Goal: Task Accomplishment & Management: Use online tool/utility

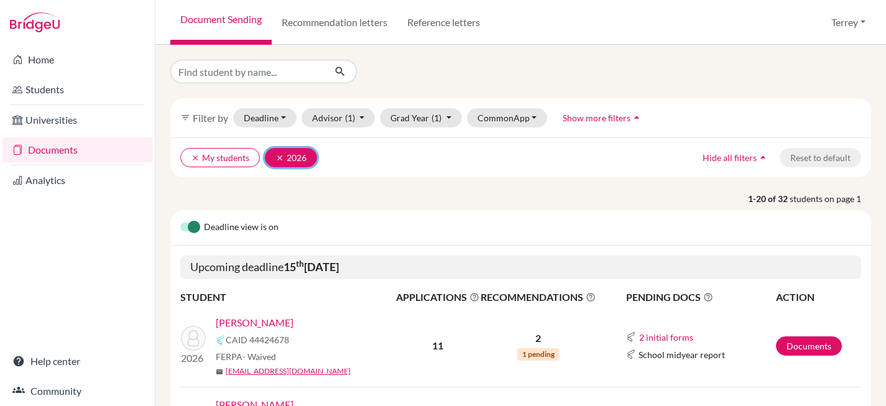
click at [278, 160] on icon "clear" at bounding box center [279, 158] width 9 height 9
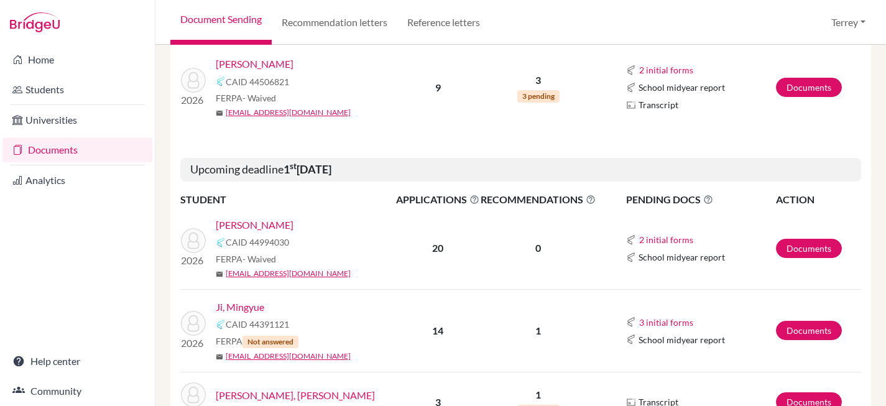
scroll to position [497, 0]
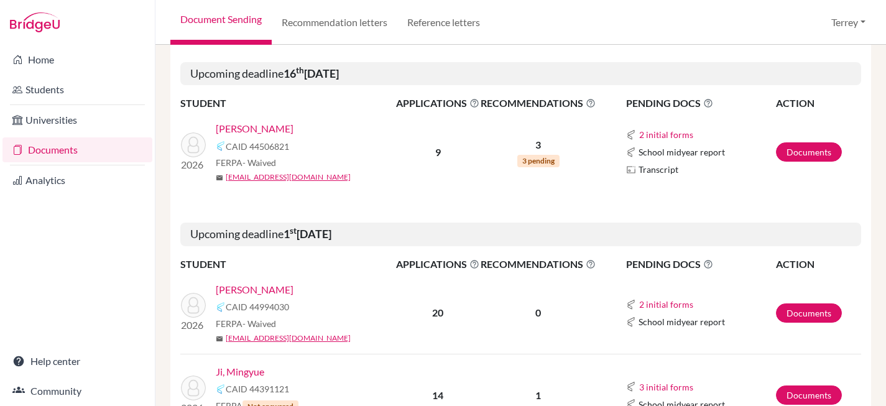
click at [245, 129] on link "[PERSON_NAME]" at bounding box center [255, 128] width 78 height 15
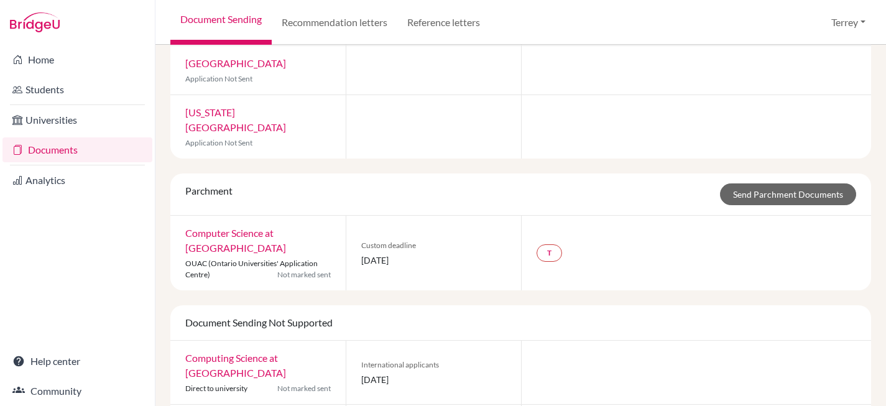
scroll to position [474, 0]
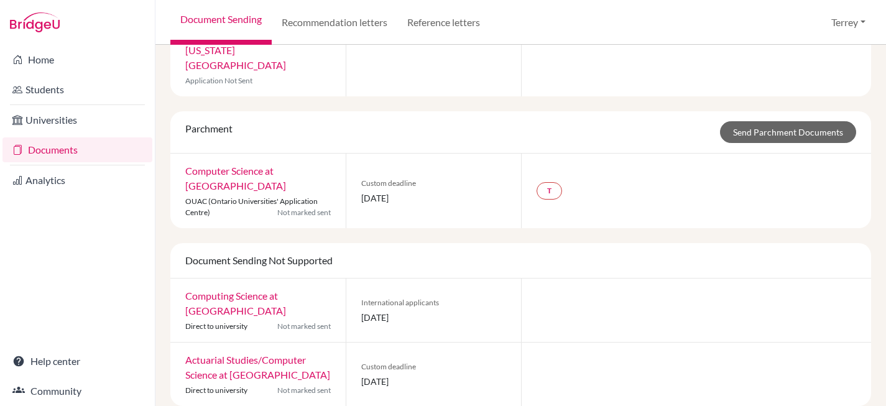
click at [258, 354] on link "Actuarial Studies/Computer Science at University of New South Wales" at bounding box center [257, 367] width 145 height 27
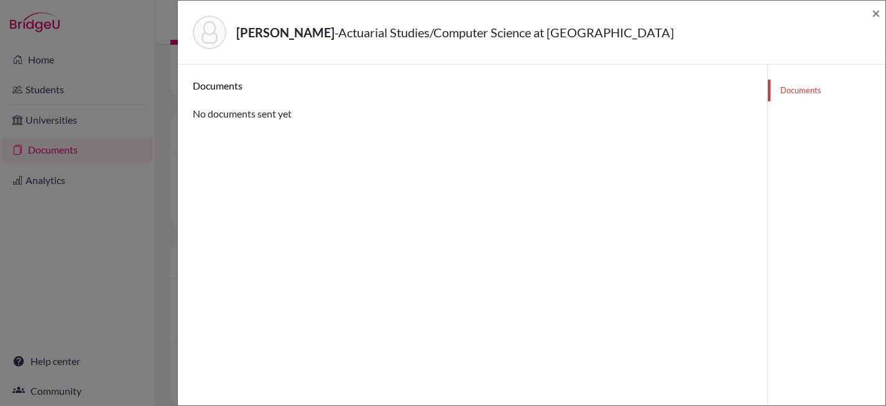
click at [138, 225] on div "Ling, Zishan - Actuarial Studies/Computer Science at University of New South Wa…" at bounding box center [443, 203] width 886 height 406
click at [882, 13] on div "Ling, Zishan - Actuarial Studies/Computer Science at University of New South Wa…" at bounding box center [531, 33] width 707 height 64
click at [878, 9] on span "×" at bounding box center [875, 13] width 9 height 18
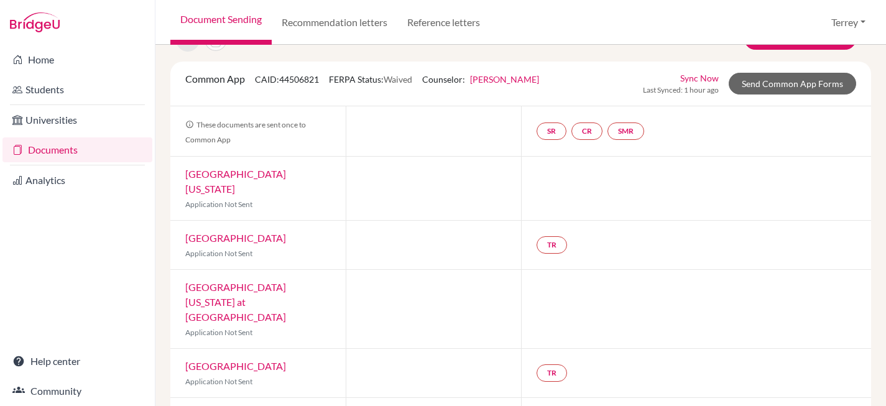
scroll to position [40, 0]
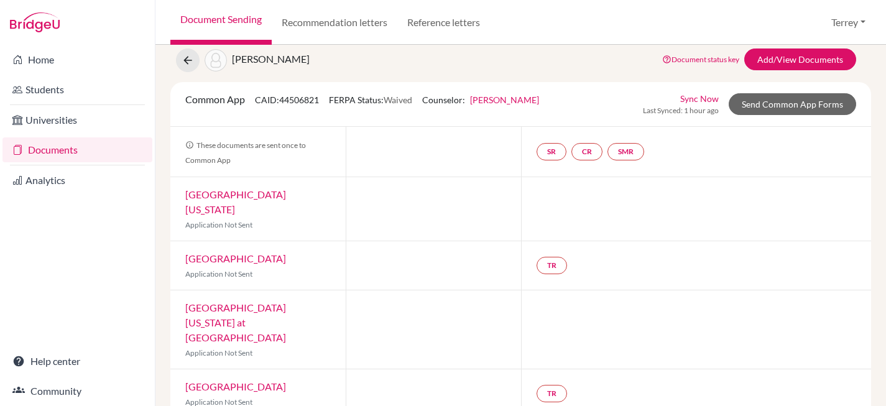
click at [393, 198] on div at bounding box center [433, 208] width 175 height 63
click at [420, 279] on div at bounding box center [433, 265] width 175 height 48
click at [423, 320] on div at bounding box center [433, 329] width 175 height 78
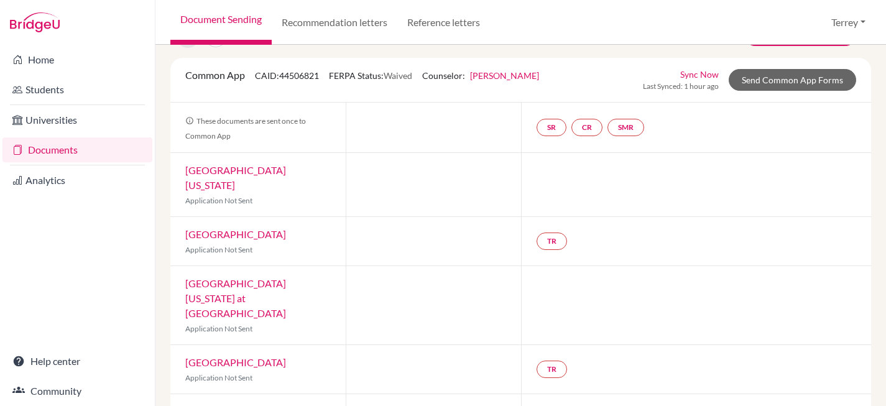
scroll to position [113, 0]
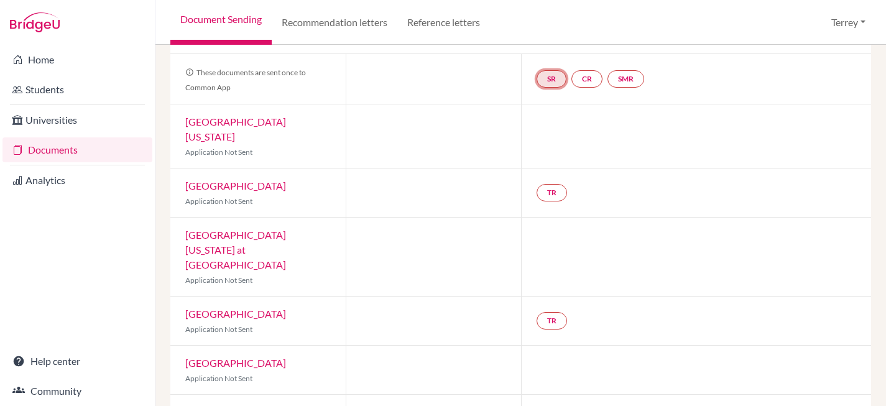
click at [551, 78] on link "SR" at bounding box center [551, 78] width 30 height 17
click at [551, 106] on h3 "School report" at bounding box center [551, 104] width 73 height 22
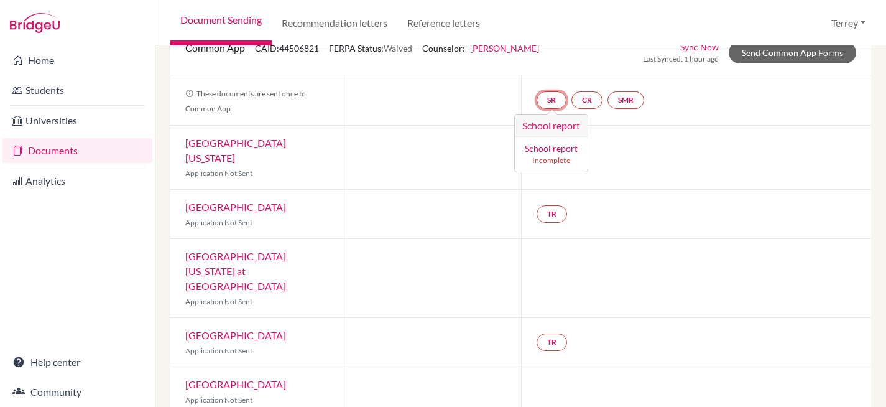
scroll to position [20, 0]
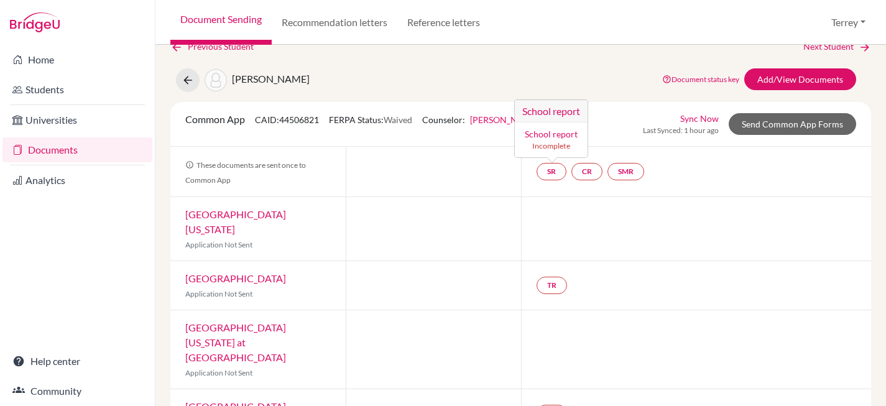
click at [650, 196] on div "These documents are sent once to Common App SR School report School report Inco…" at bounding box center [520, 172] width 701 height 50
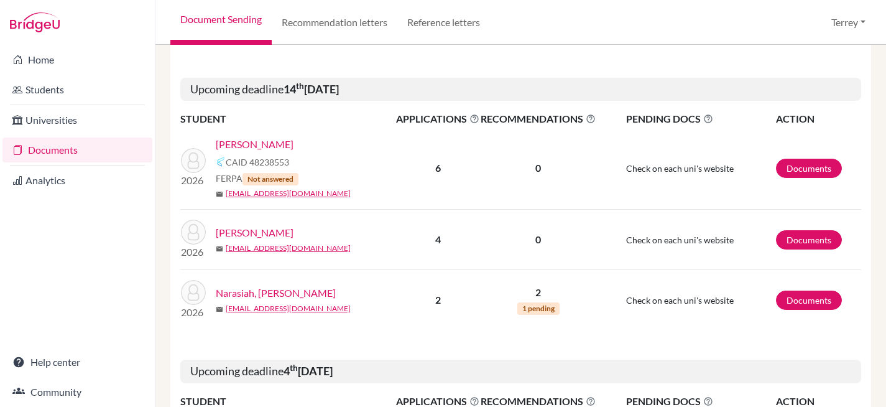
scroll to position [1424, 0]
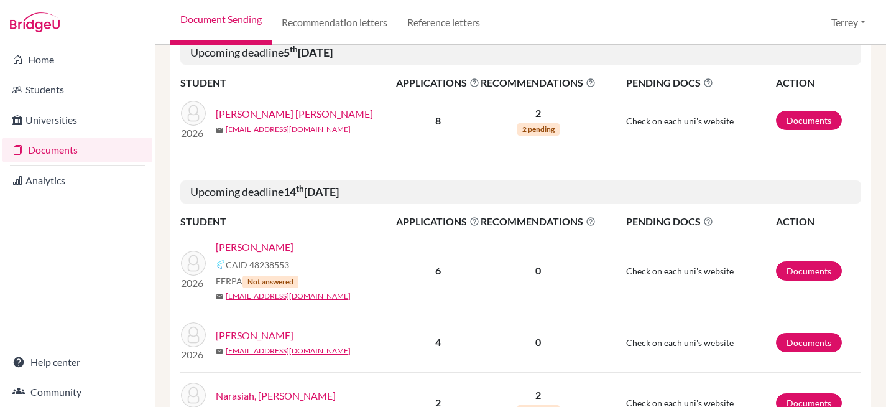
click at [281, 108] on link "[PERSON_NAME] [PERSON_NAME]" at bounding box center [294, 113] width 157 height 15
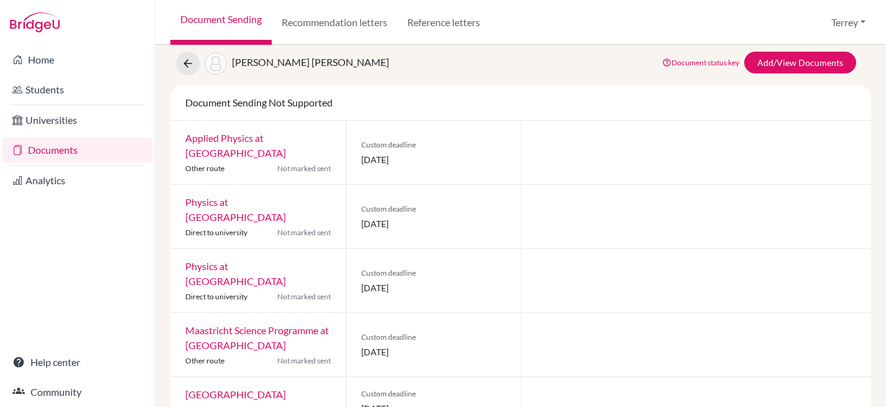
scroll to position [262, 0]
